Goal: Task Accomplishment & Management: Complete application form

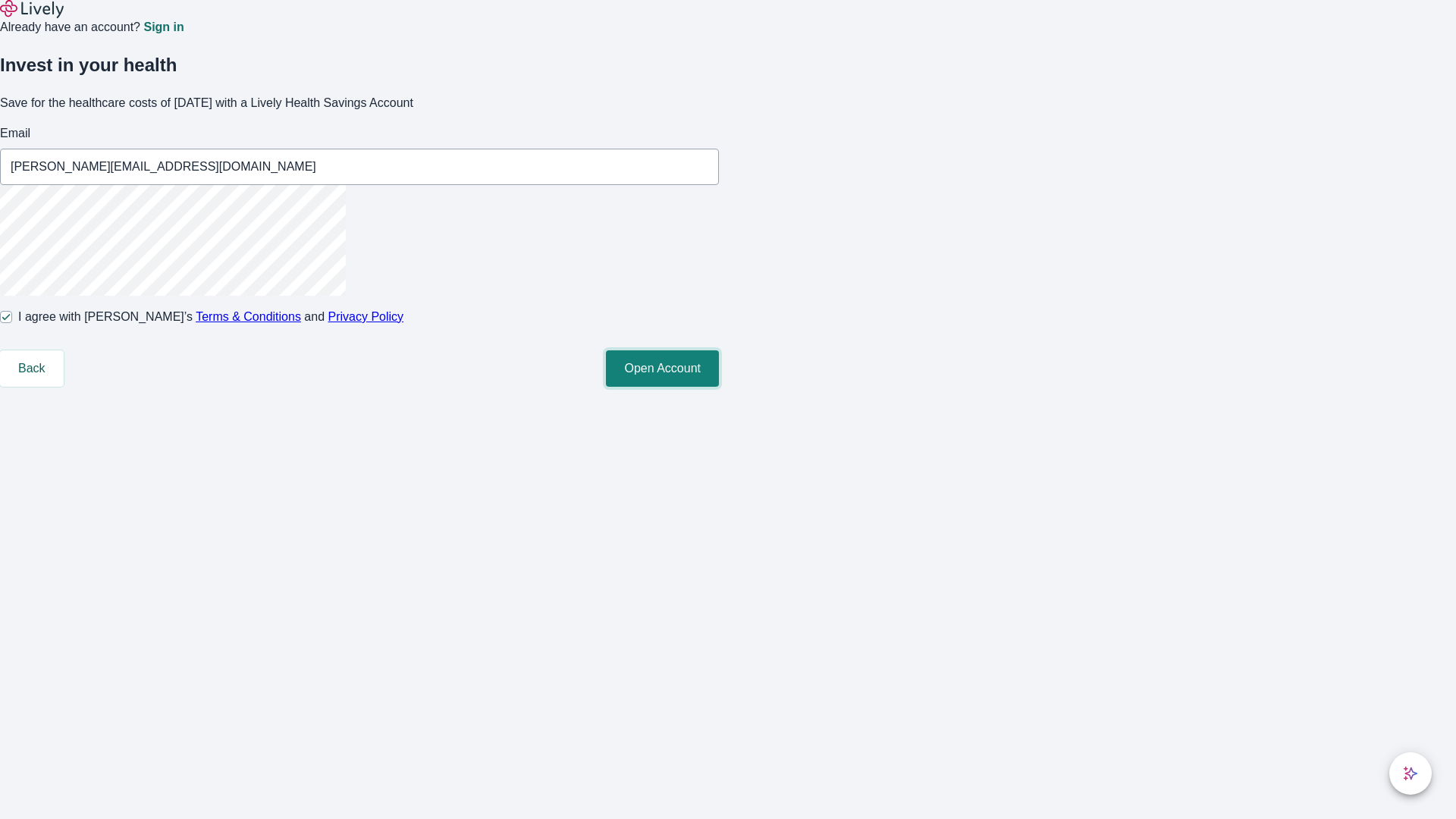
click at [719, 387] on button "Open Account" at bounding box center [662, 368] width 113 height 36
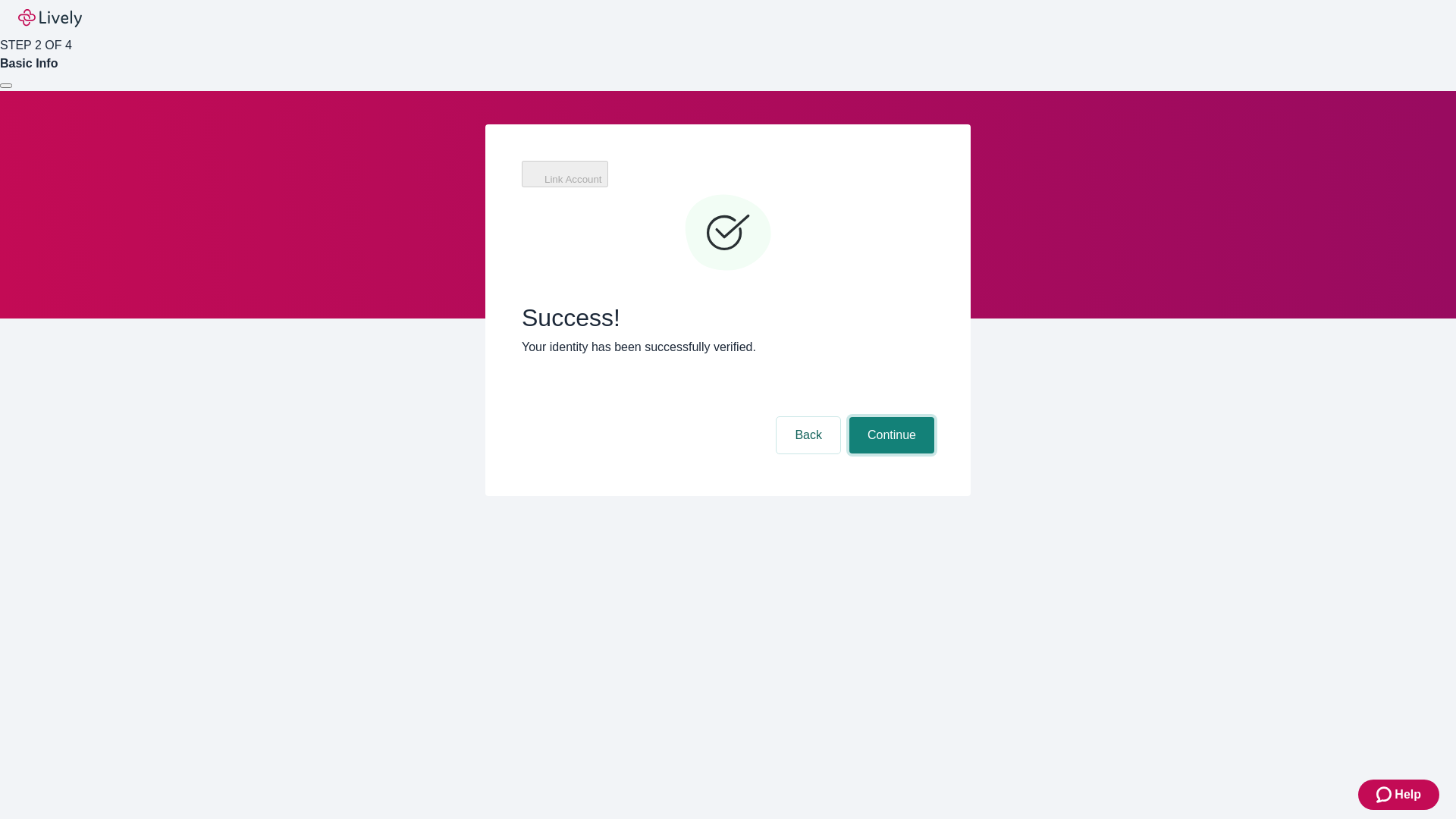
click at [934, 417] on button "Continue" at bounding box center [892, 434] width 85 height 36
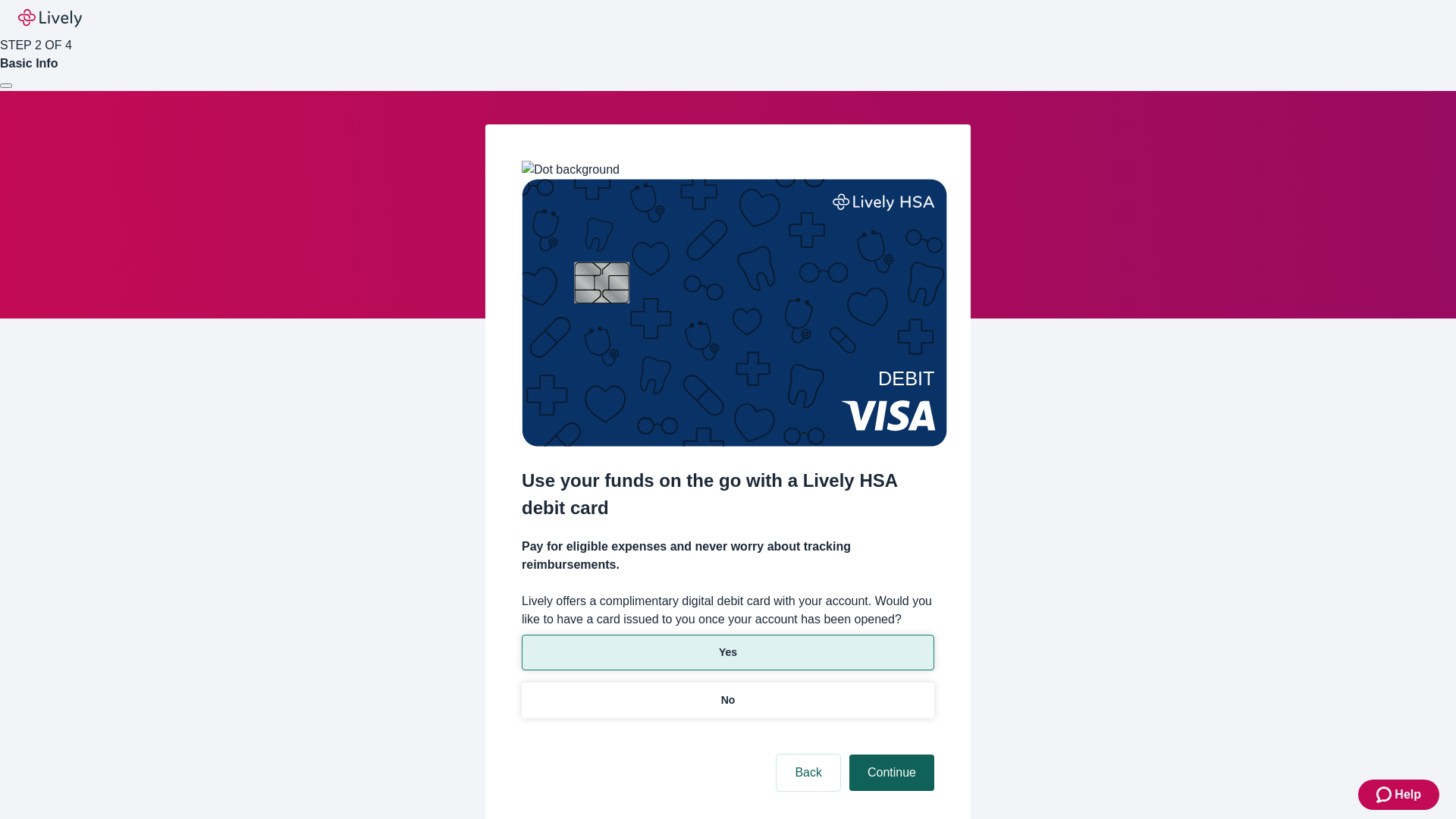
click at [728, 693] on p "No" at bounding box center [728, 700] width 15 height 16
click at [890, 755] on button "Continue" at bounding box center [892, 773] width 85 height 36
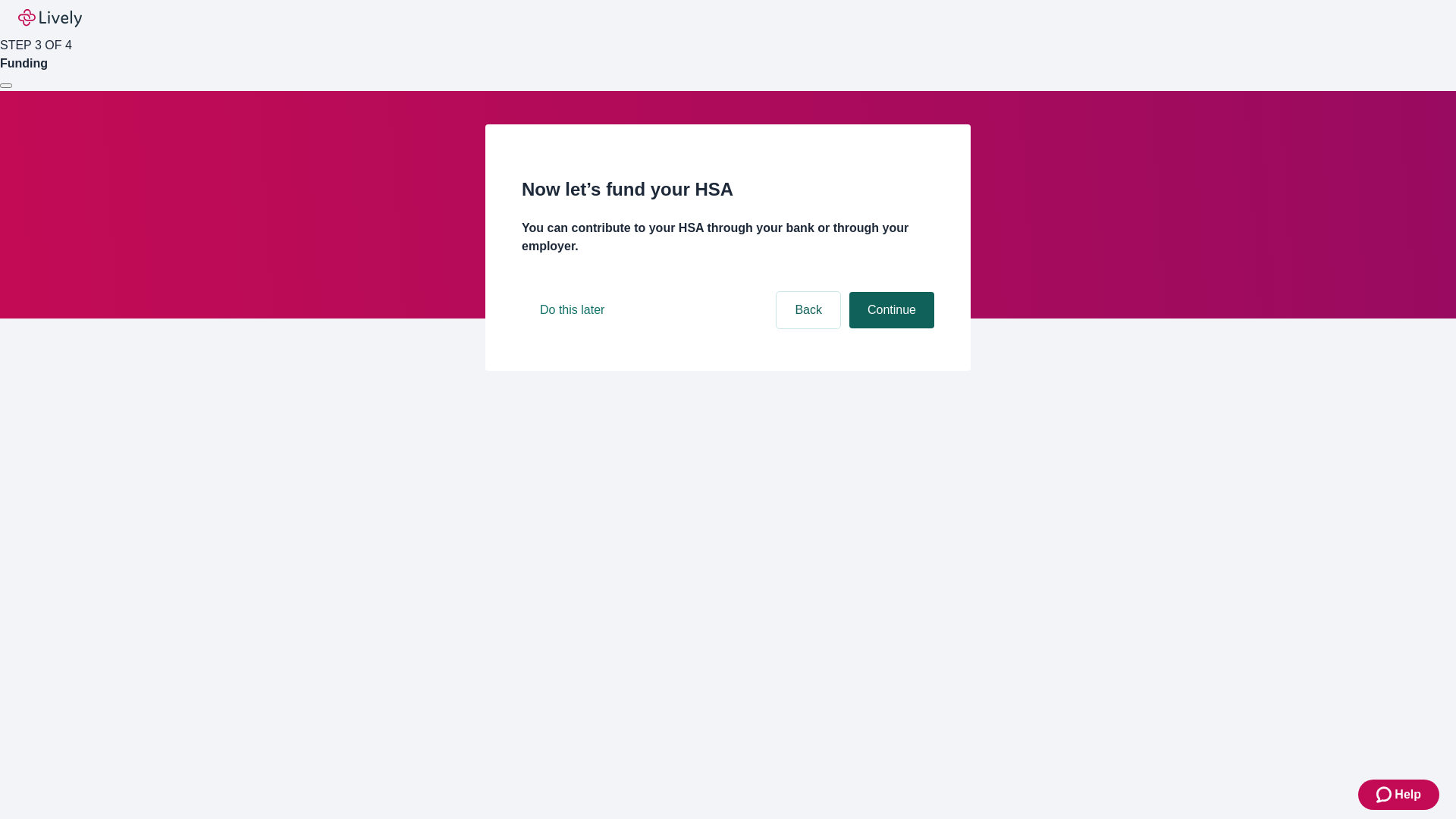
click at [890, 328] on button "Continue" at bounding box center [892, 310] width 85 height 36
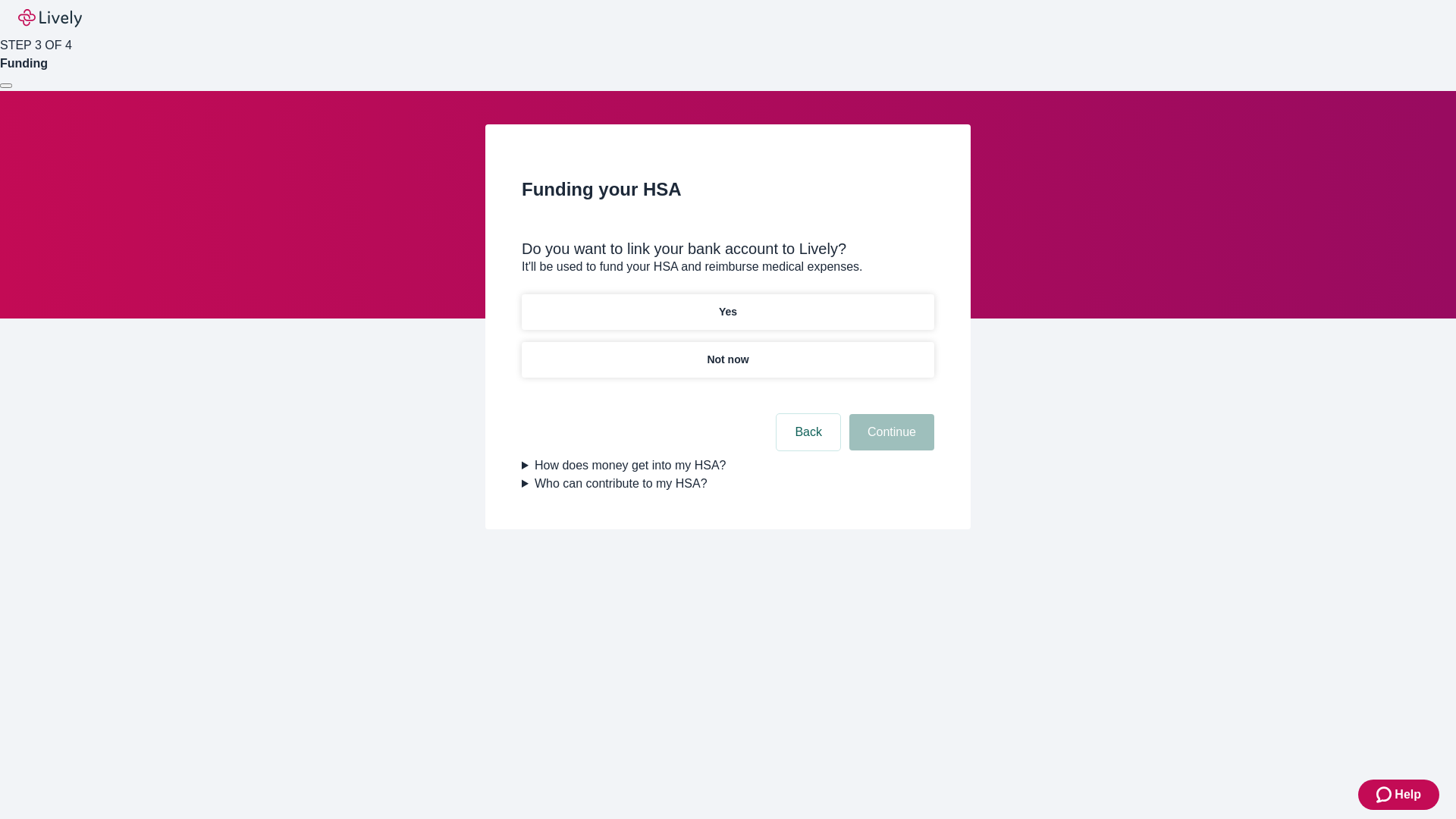
click at [728, 304] on p "Yes" at bounding box center [728, 312] width 18 height 16
click at [890, 414] on button "Continue" at bounding box center [892, 432] width 85 height 36
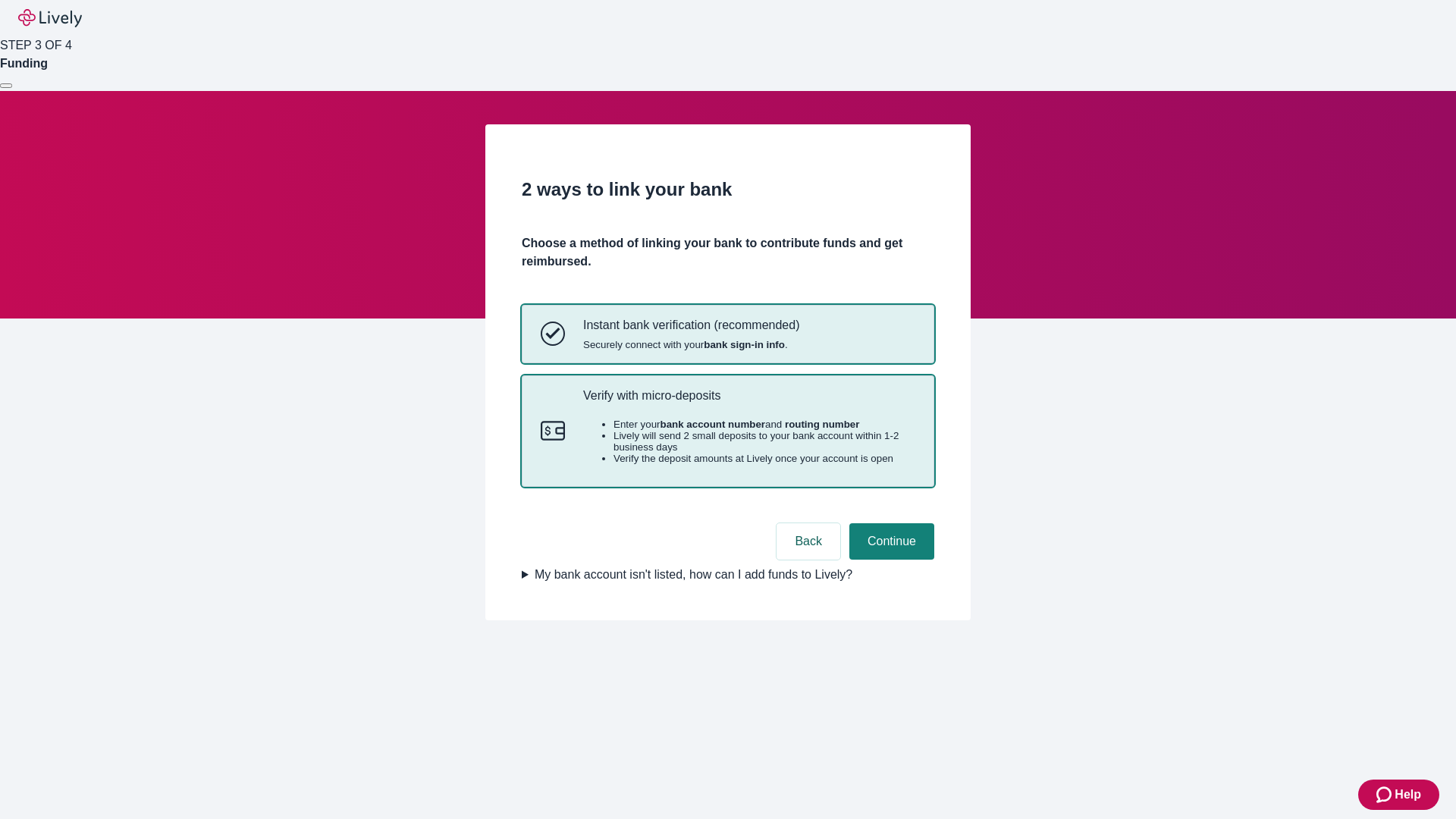
click at [749, 403] on p "Verify with micro-deposits" at bounding box center [750, 396] width 332 height 15
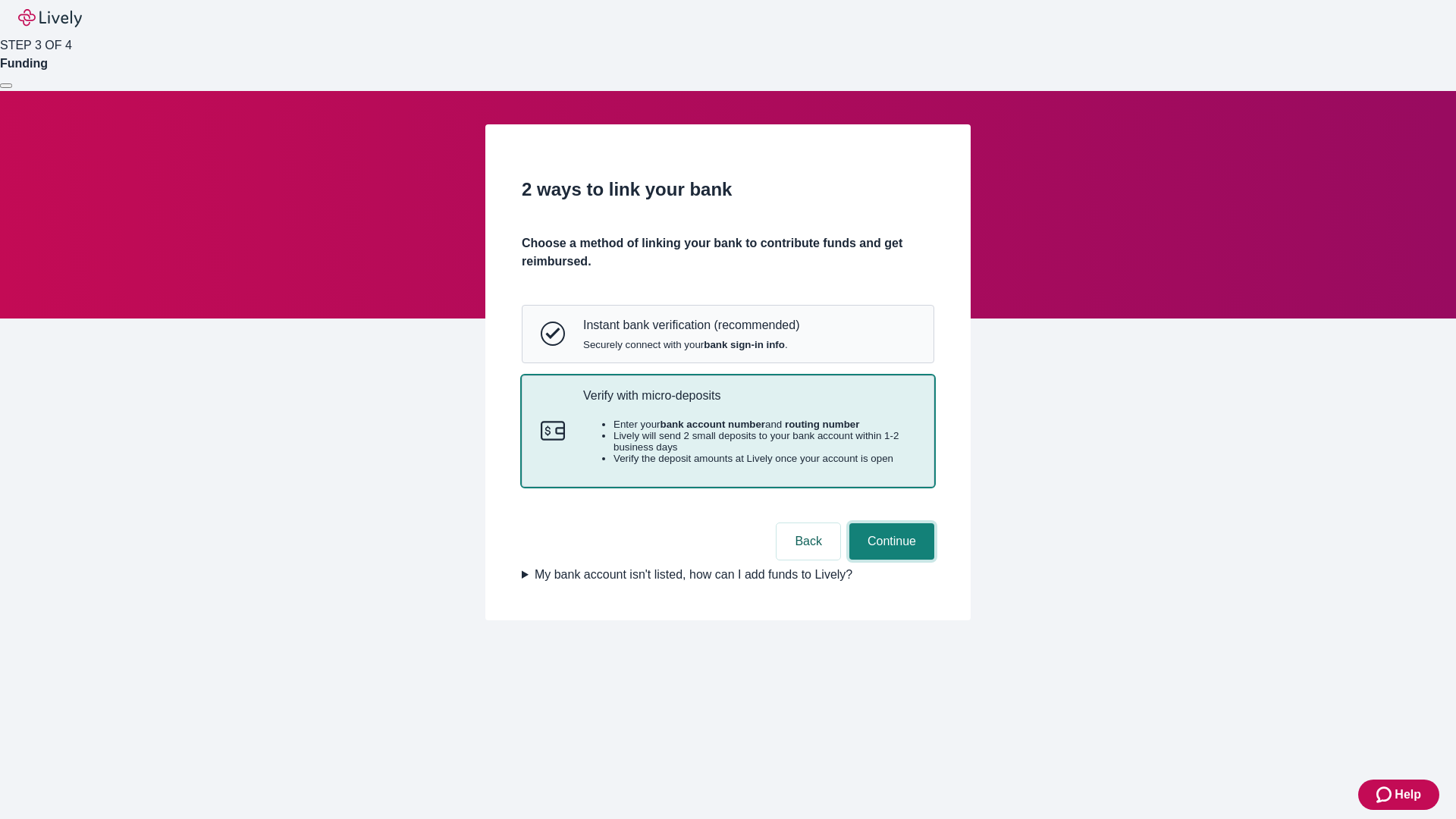
click at [890, 560] on button "Continue" at bounding box center [892, 541] width 85 height 36
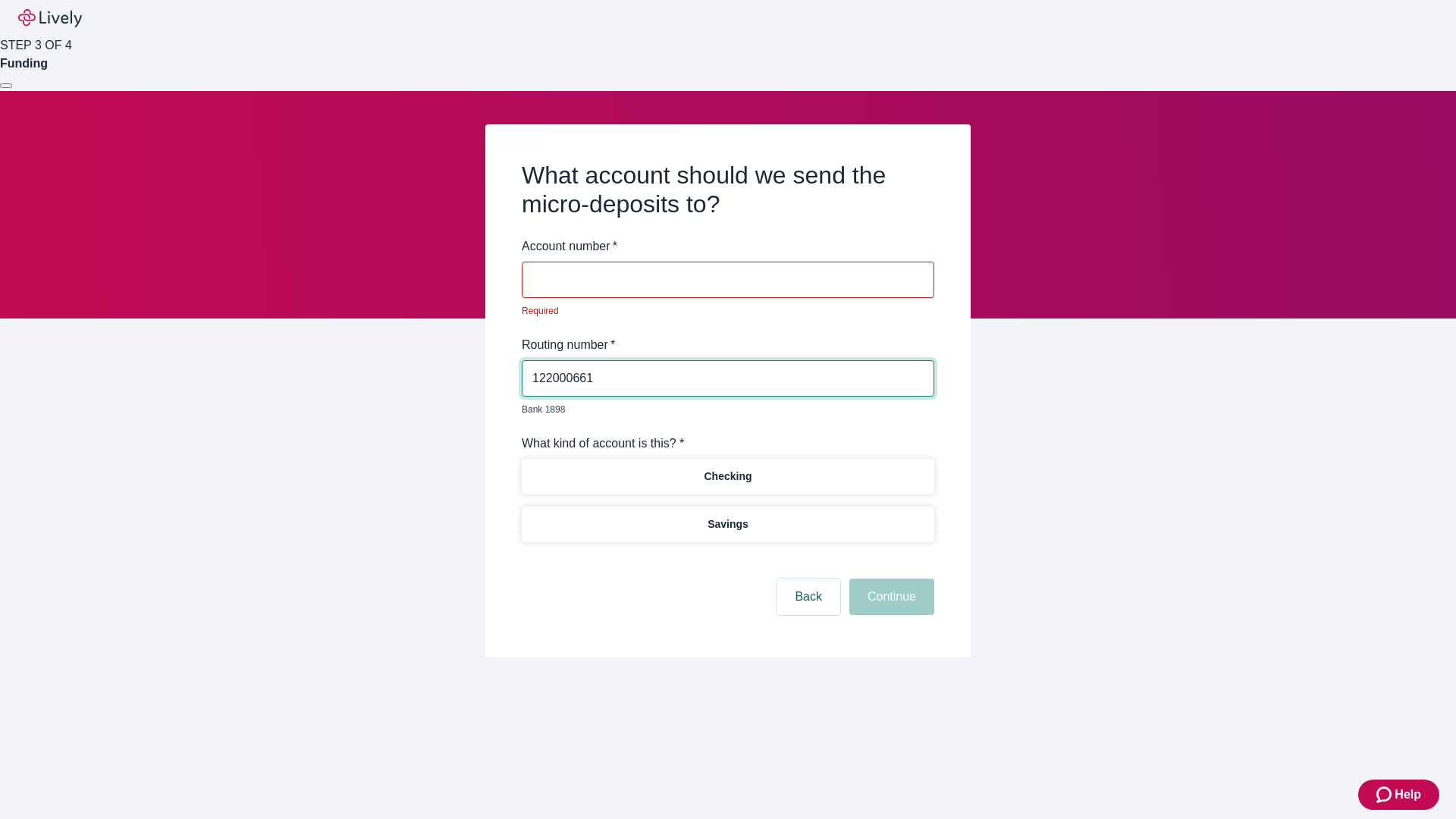
type input "122000661"
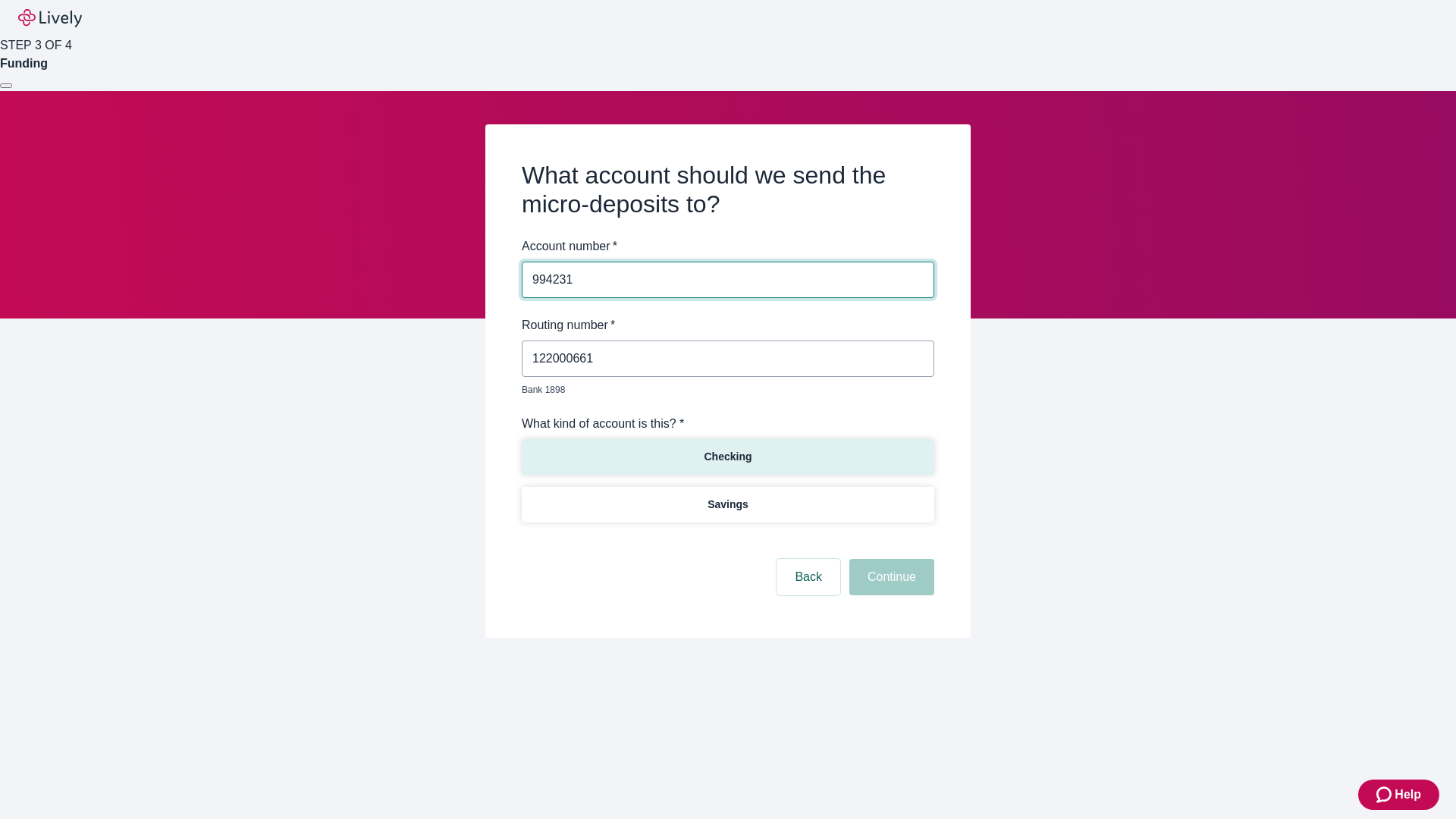
type input "994231"
click at [728, 449] on p "Checking" at bounding box center [728, 457] width 48 height 16
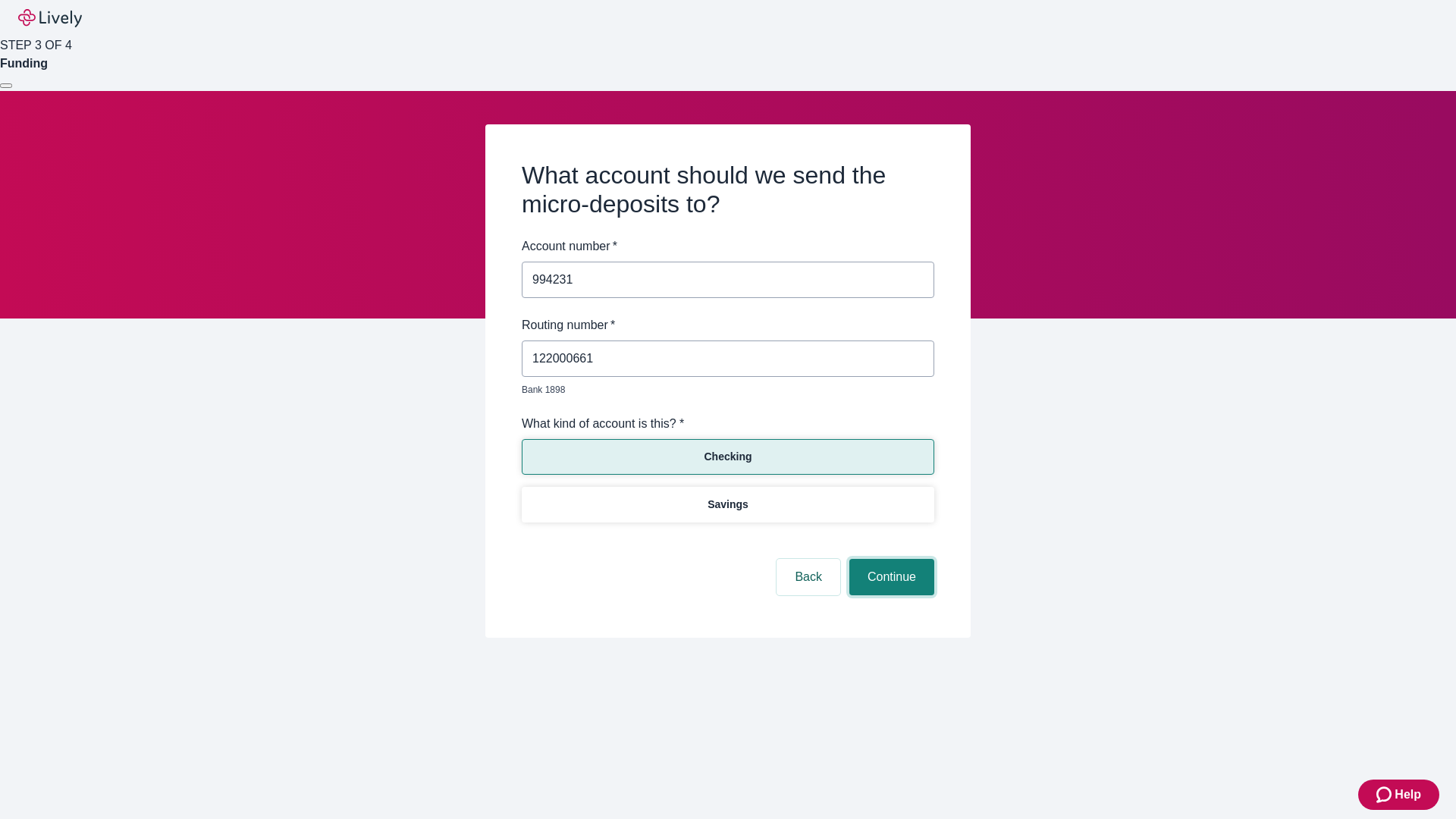
click at [890, 560] on button "Continue" at bounding box center [892, 576] width 85 height 36
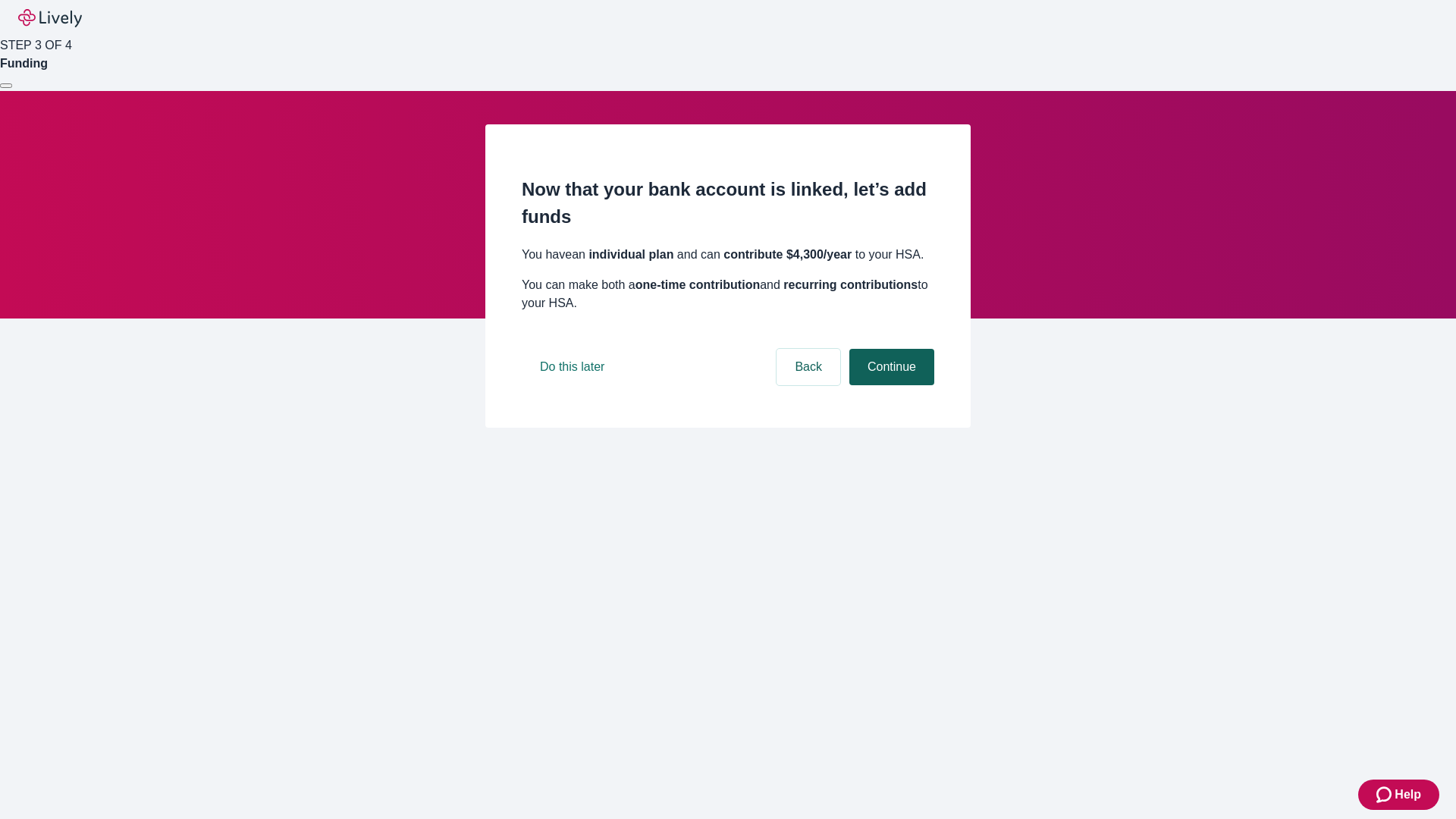
click at [890, 386] on button "Continue" at bounding box center [892, 366] width 85 height 36
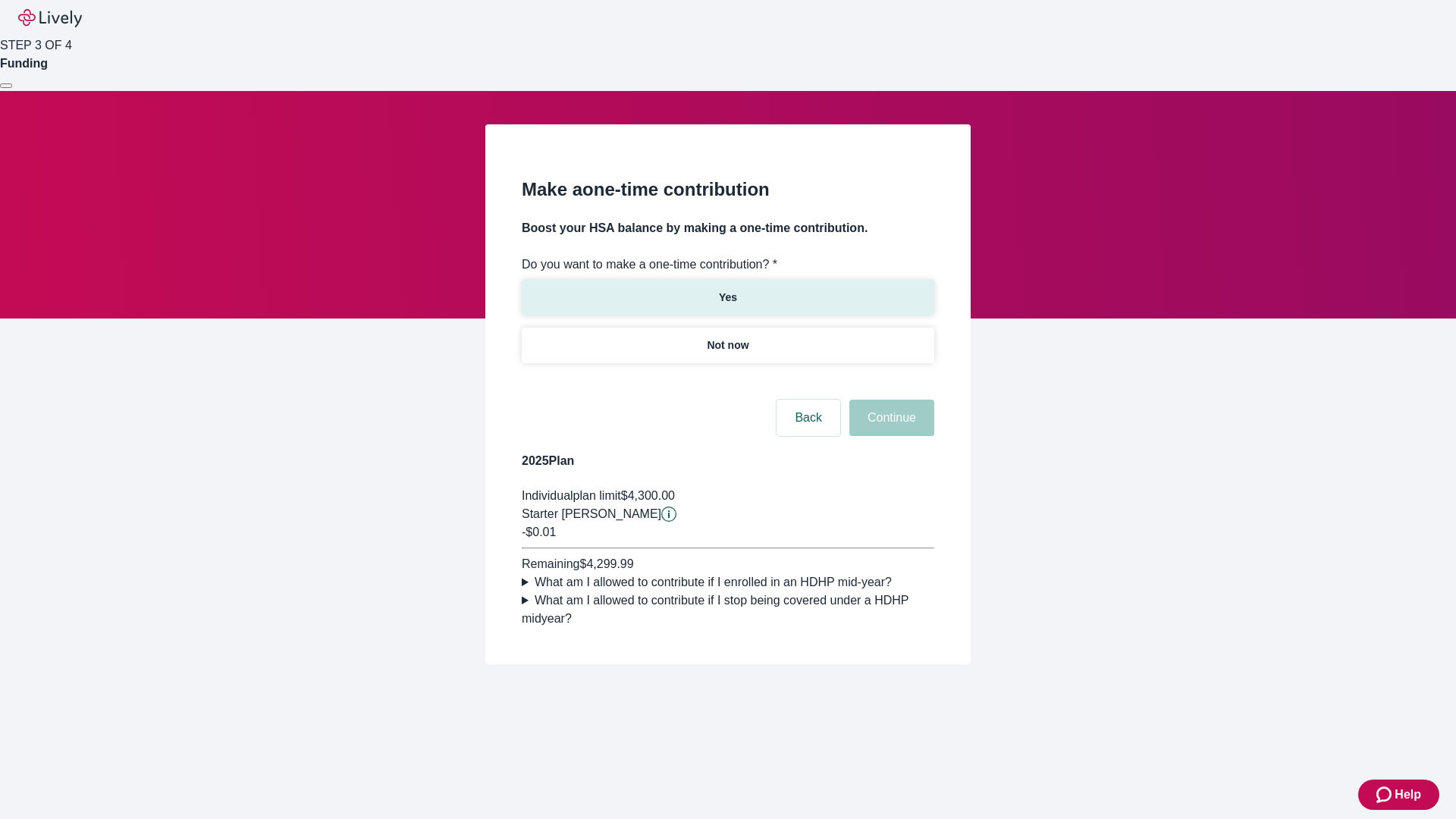
click at [728, 290] on p "Yes" at bounding box center [728, 297] width 18 height 16
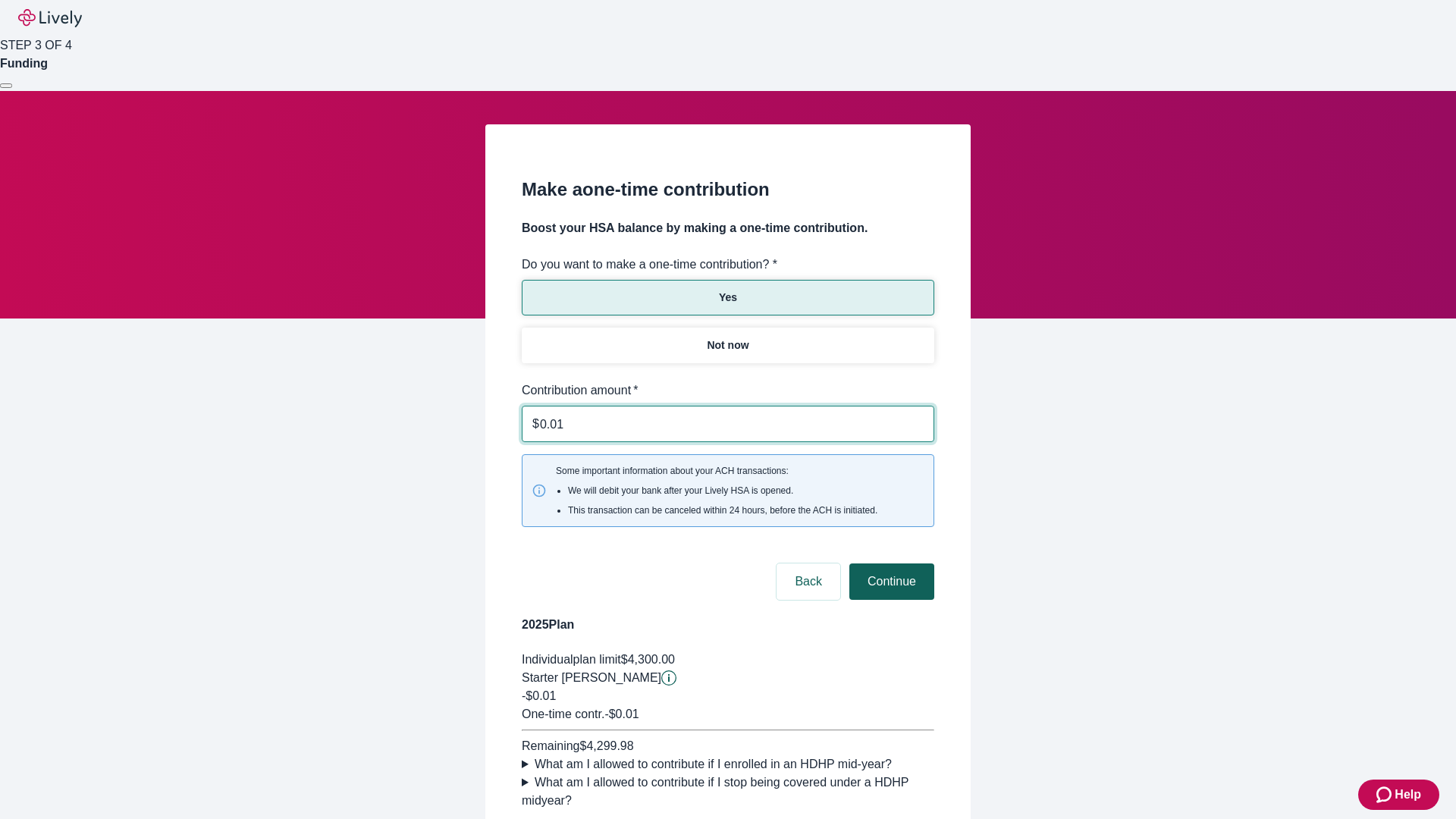
type input "0.01"
click at [890, 564] on button "Continue" at bounding box center [892, 581] width 85 height 36
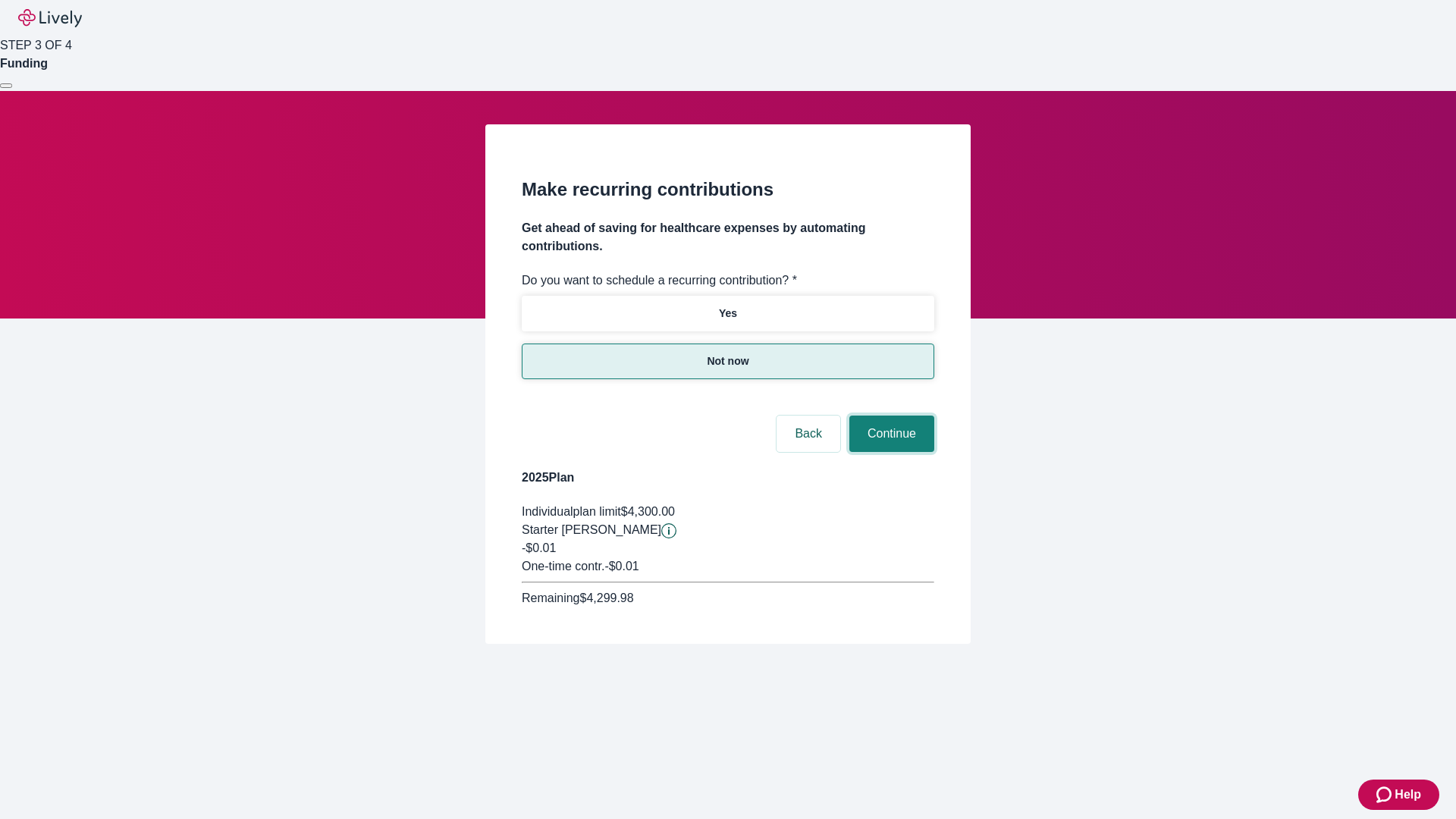
click at [890, 416] on button "Continue" at bounding box center [892, 433] width 85 height 36
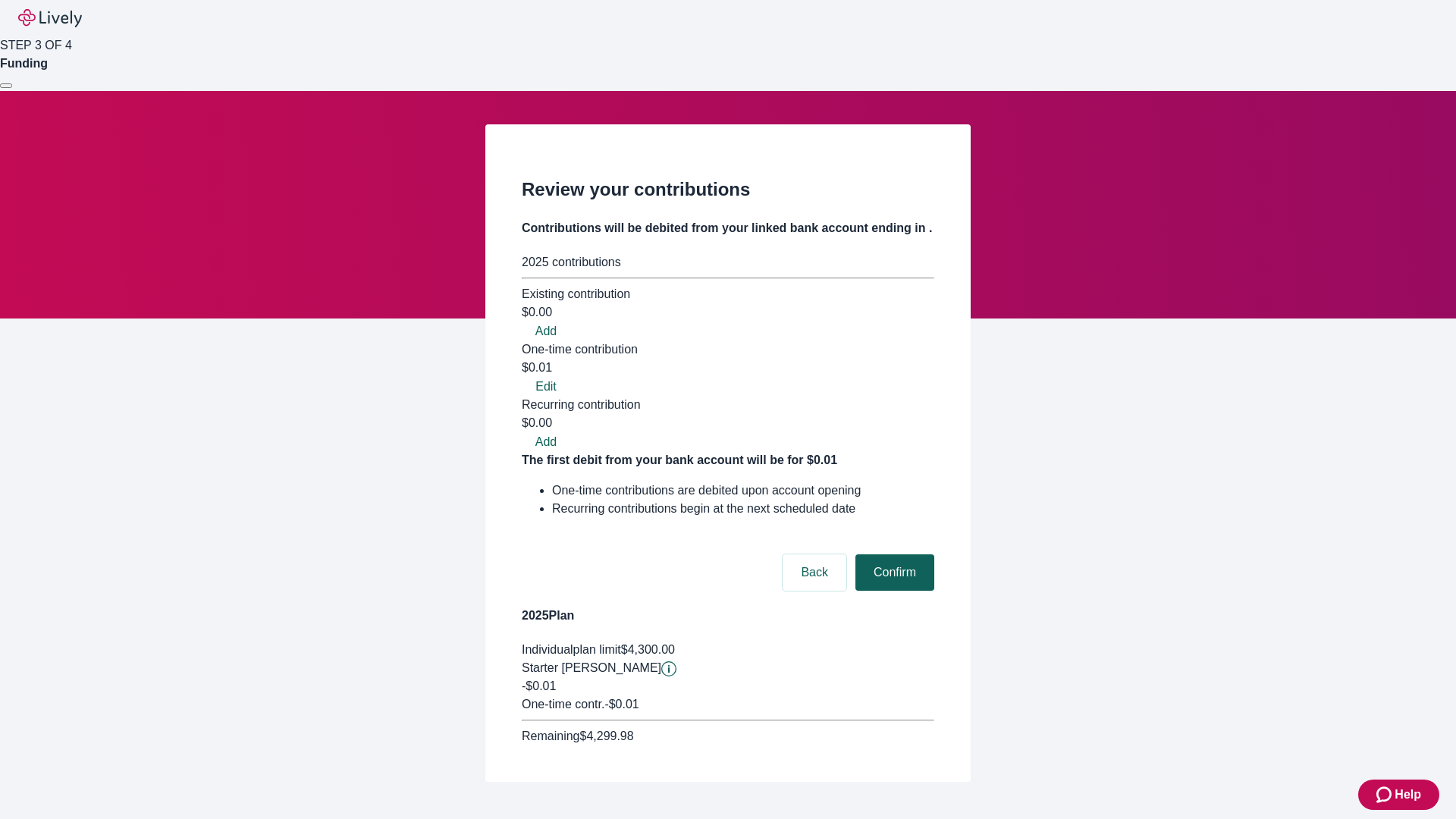
click at [893, 554] on button "Confirm" at bounding box center [895, 572] width 79 height 36
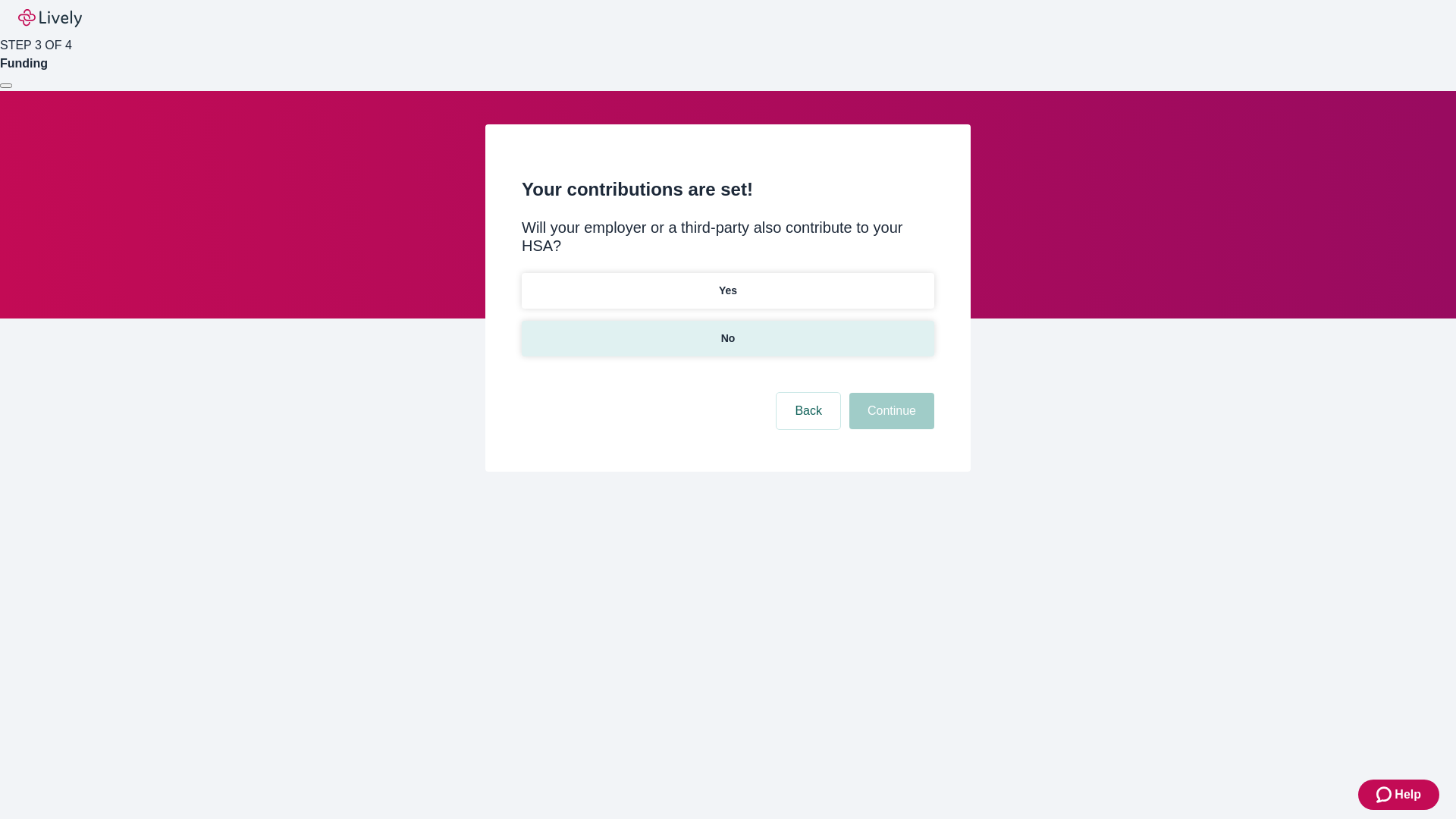
click at [728, 331] on p "No" at bounding box center [728, 338] width 15 height 16
click at [890, 393] on button "Continue" at bounding box center [892, 410] width 85 height 36
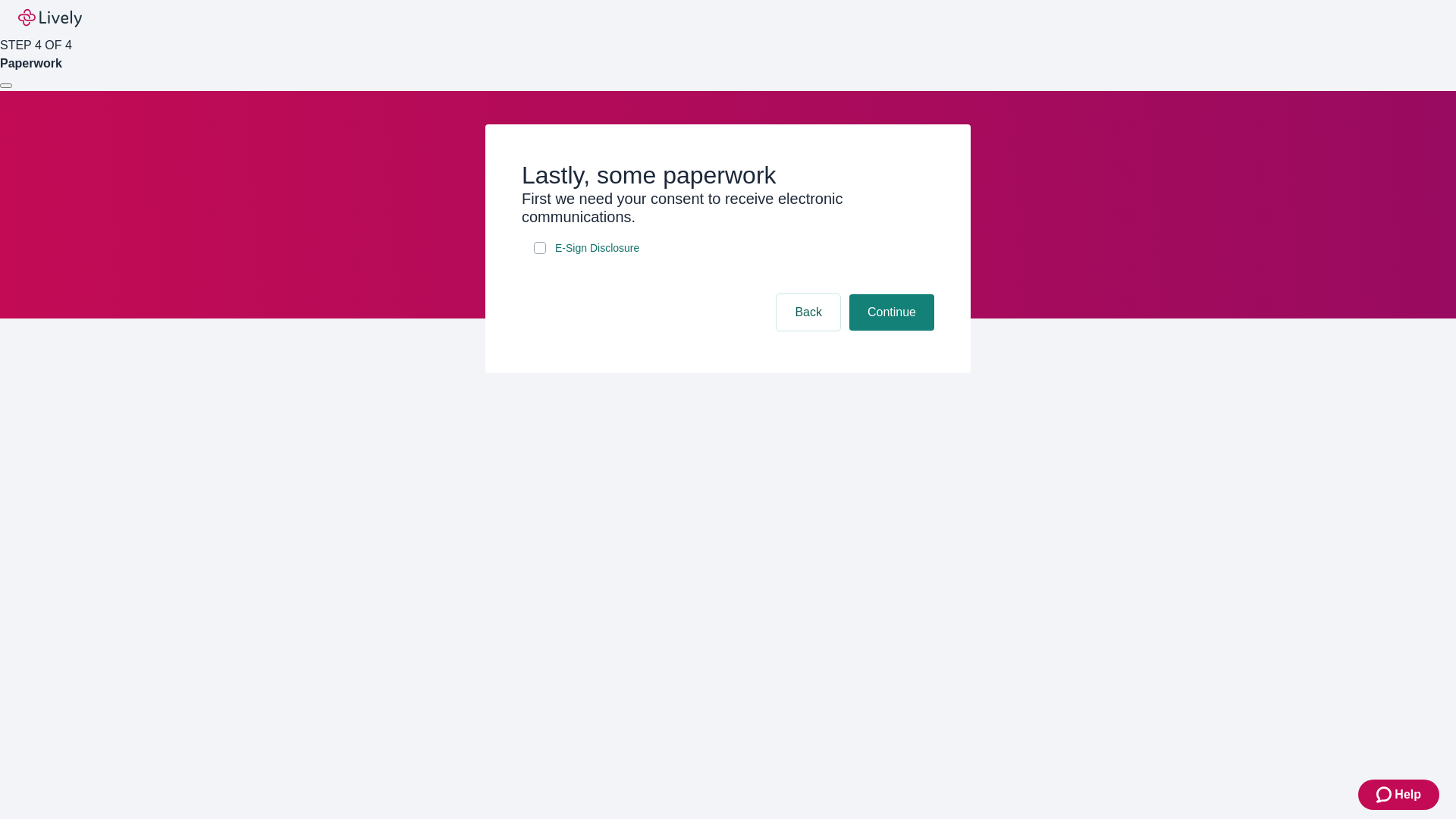
click at [540, 255] on input "E-Sign Disclosure" at bounding box center [539, 247] width 12 height 12
checkbox input "true"
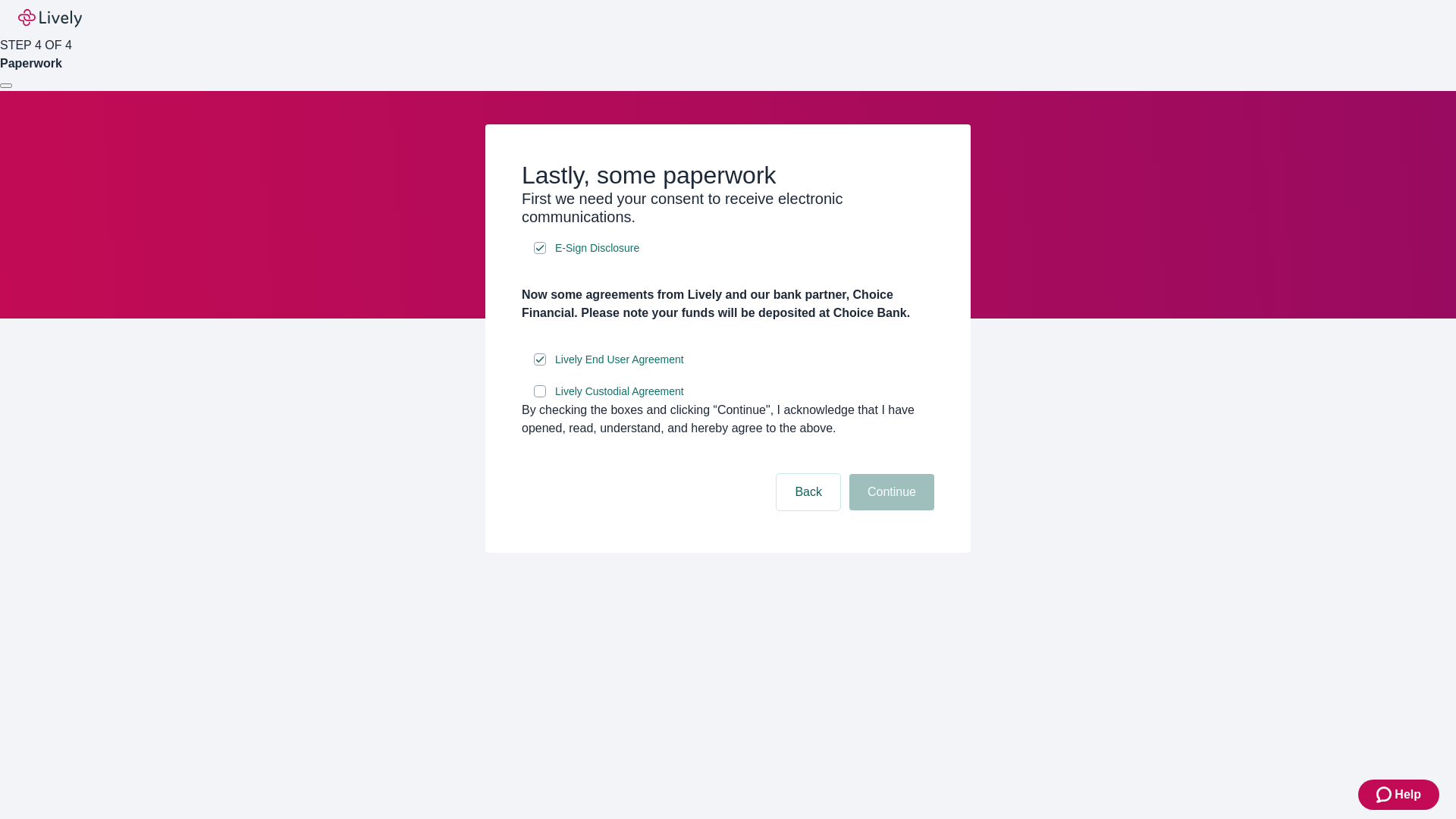
click at [540, 398] on input "Lively Custodial Agreement" at bounding box center [539, 391] width 12 height 12
checkbox input "true"
click at [890, 511] on button "Continue" at bounding box center [892, 492] width 85 height 36
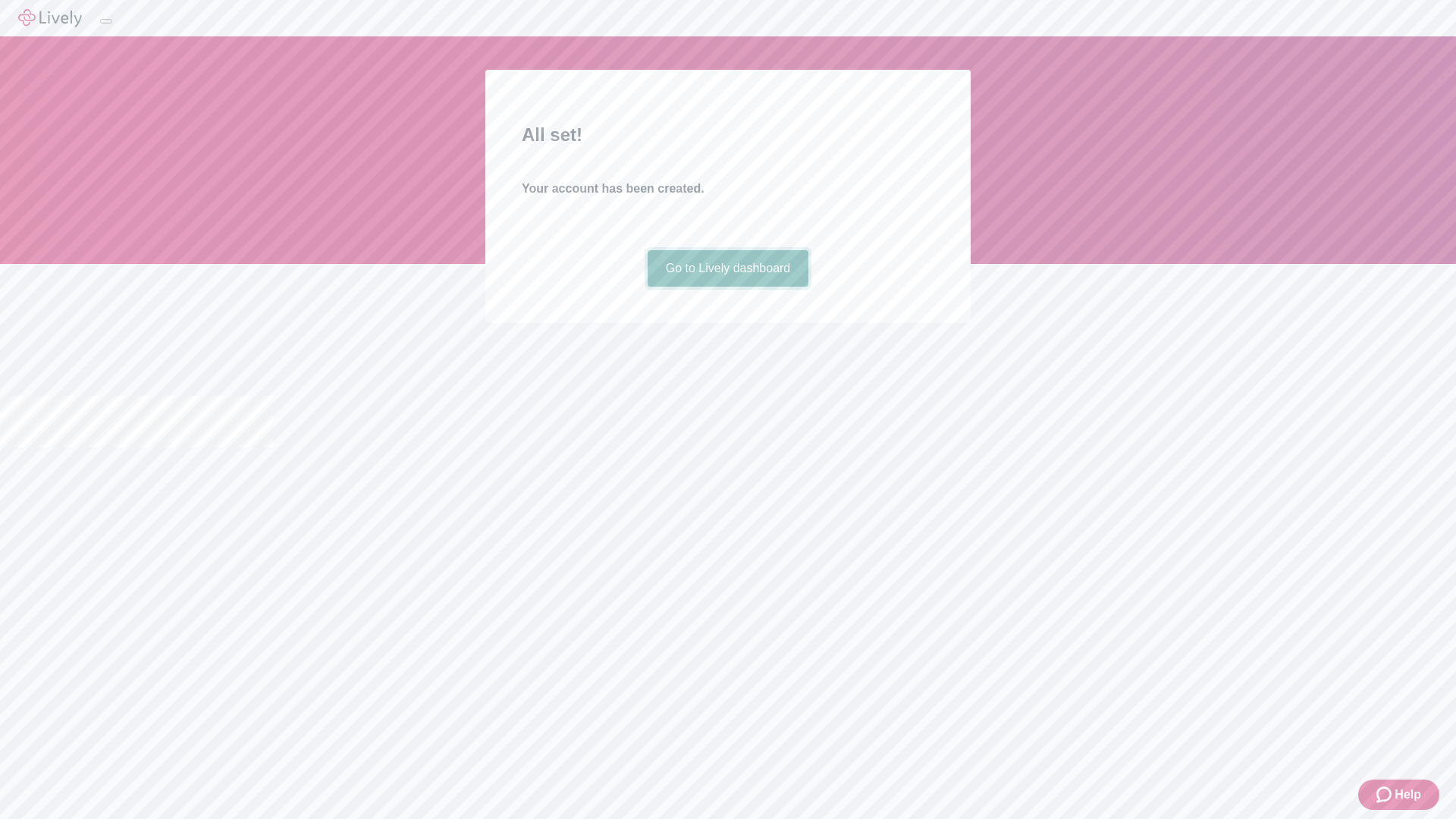
click at [728, 287] on link "Go to Lively dashboard" at bounding box center [728, 267] width 161 height 36
